Goal: Find specific page/section: Find specific page/section

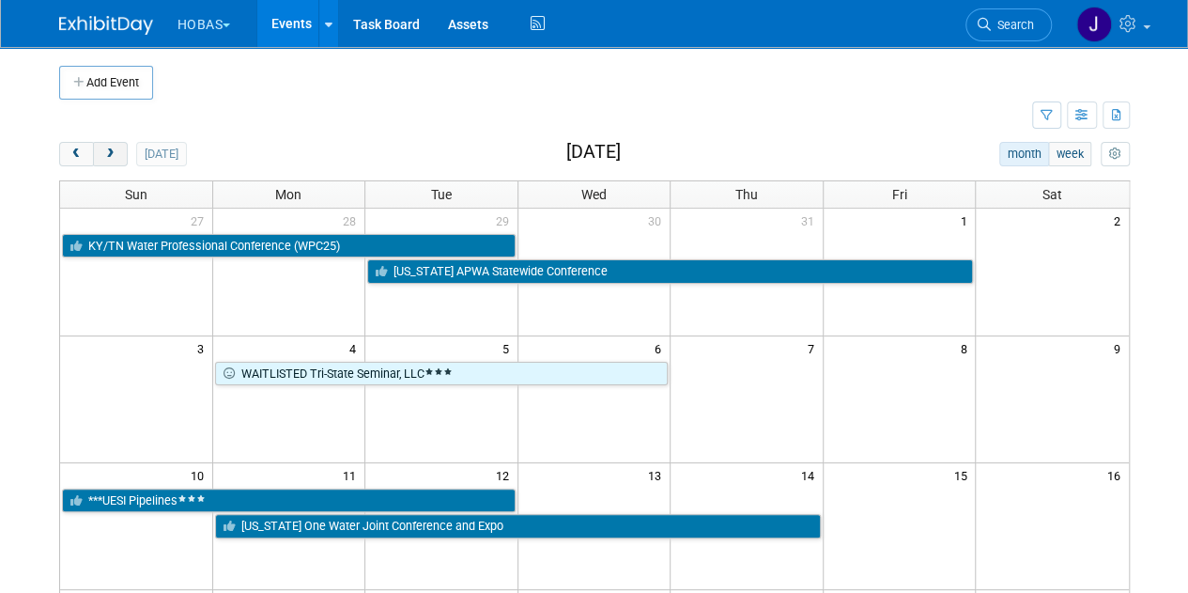
click at [115, 154] on span "next" at bounding box center [110, 154] width 14 height 12
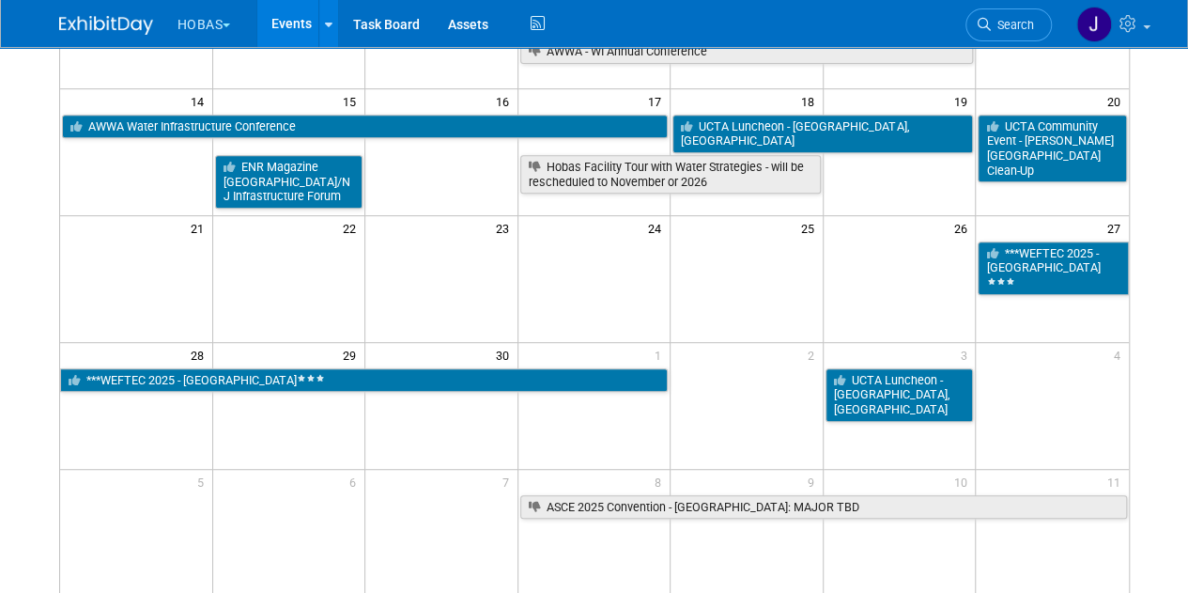
scroll to position [387, 0]
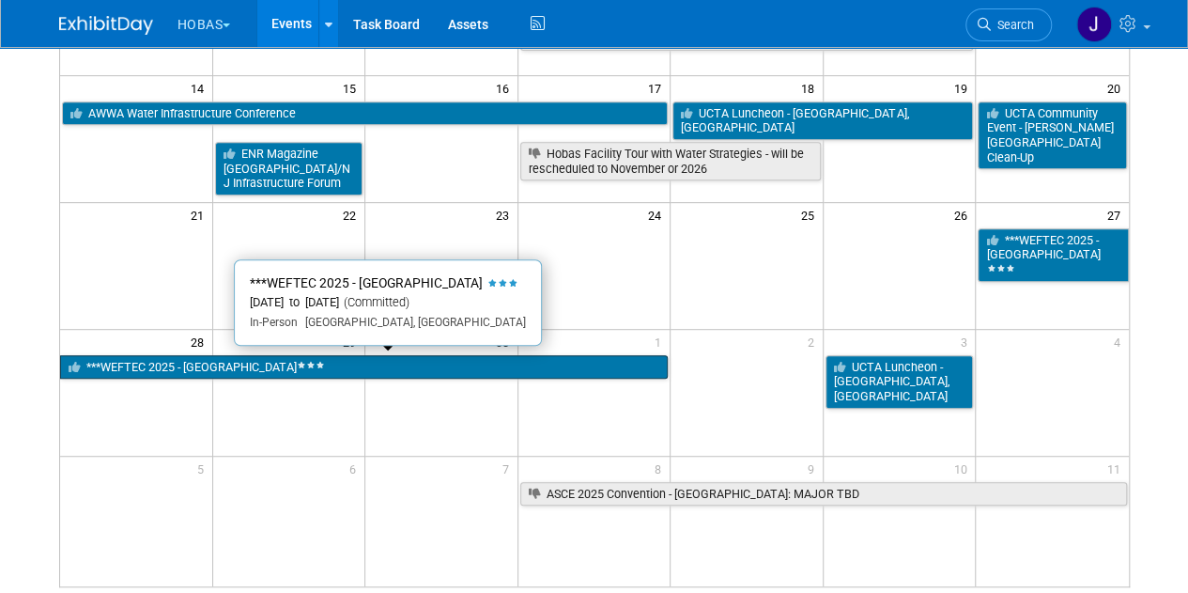
click at [404, 373] on link "***WEFTEC 2025 - [GEOGRAPHIC_DATA]" at bounding box center [364, 367] width 609 height 24
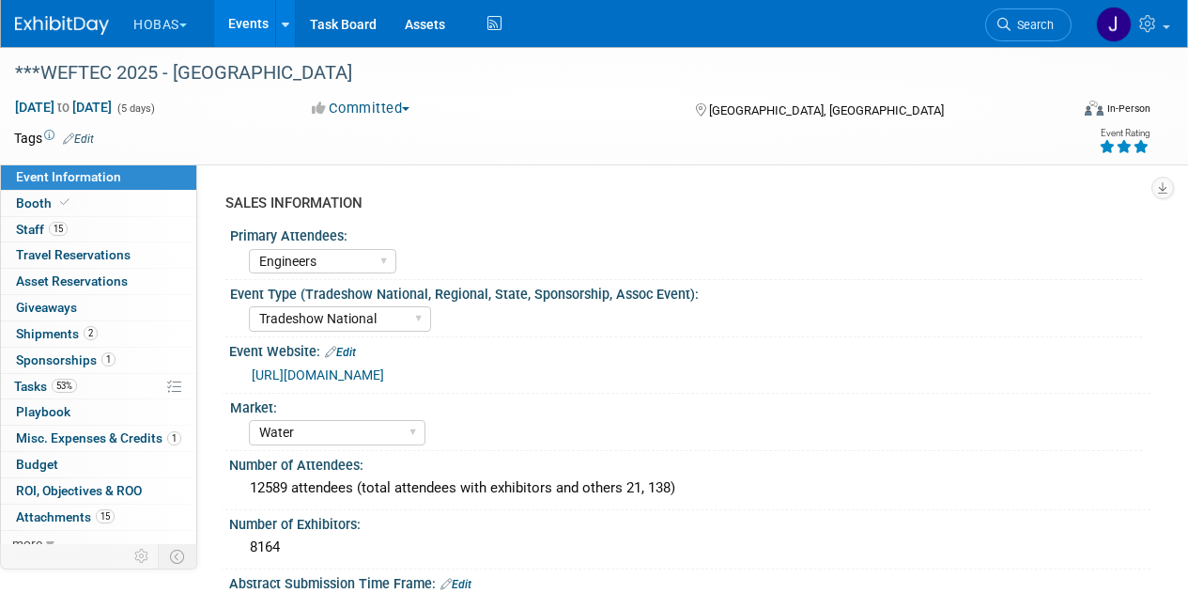
select select "Engineers"
select select "Tradeshow National"
select select "Water"
select select "Exhibiting and Sponsoring"
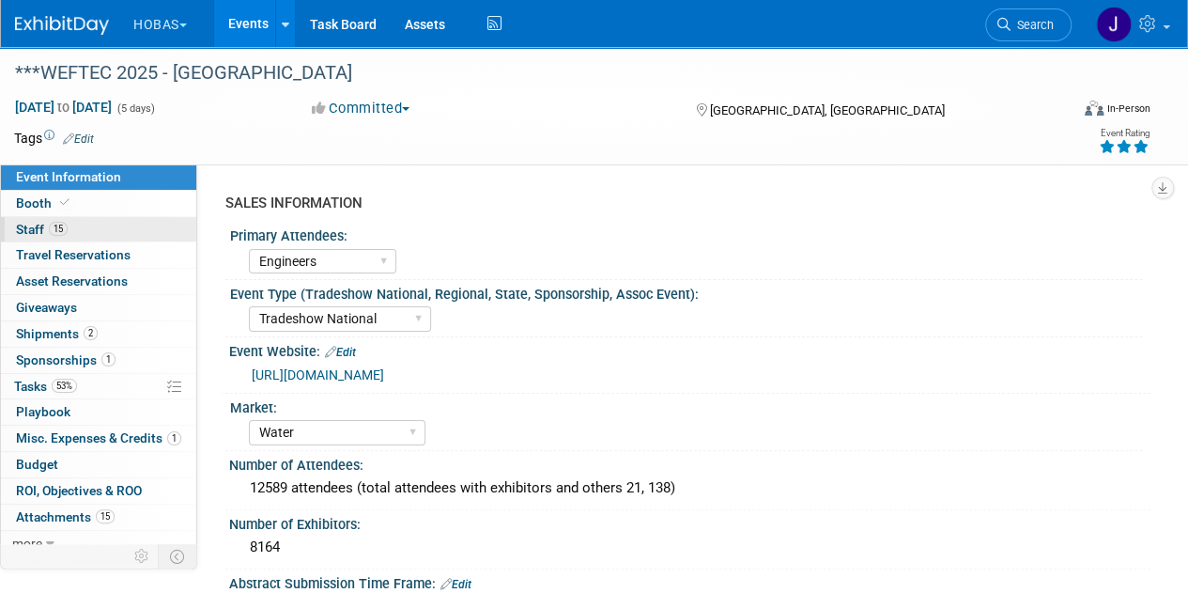
click at [38, 230] on span "Staff 15" at bounding box center [42, 229] width 52 height 15
